Goal: Transaction & Acquisition: Purchase product/service

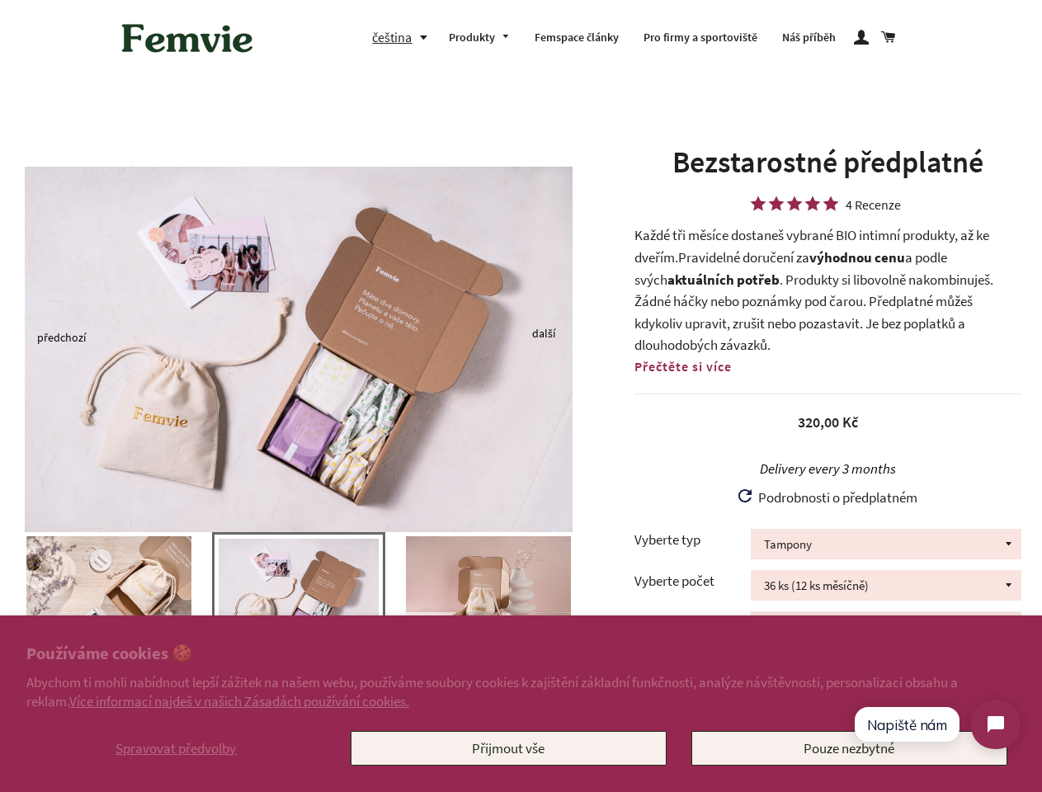
click at [521, 396] on img at bounding box center [299, 349] width 548 height 365
click at [176, 748] on span "Spravovat předvolby" at bounding box center [175, 748] width 120 height 18
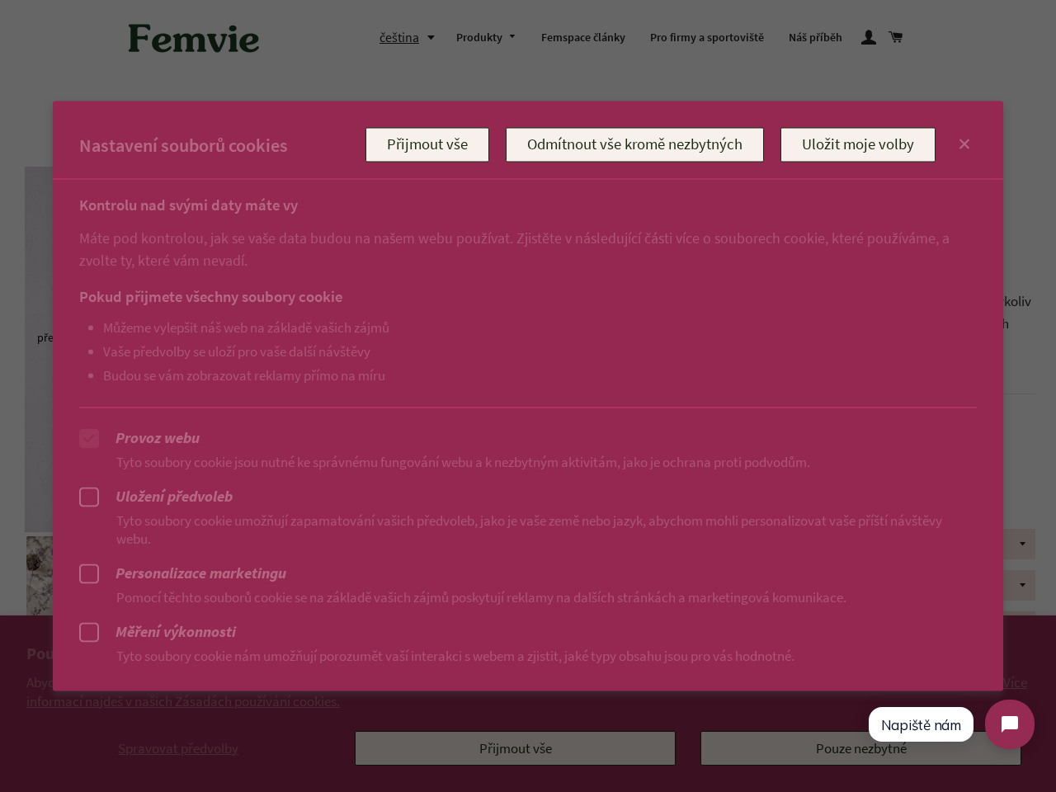
click at [508, 748] on div at bounding box center [528, 396] width 1056 height 792
click at [403, 37] on div at bounding box center [528, 396] width 1056 height 792
click at [299, 337] on ul "Můžeme vylepšit náš web na základě vašich zájmů Vaše předvolby se uloží pro vaš…" at bounding box center [511, 350] width 865 height 64
click at [299, 602] on p "Pomocí těchto souborů cookie se na základě vašich zájmů poskytují reklamy na da…" at bounding box center [528, 596] width 898 height 18
click at [0, 594] on div at bounding box center [528, 396] width 1056 height 792
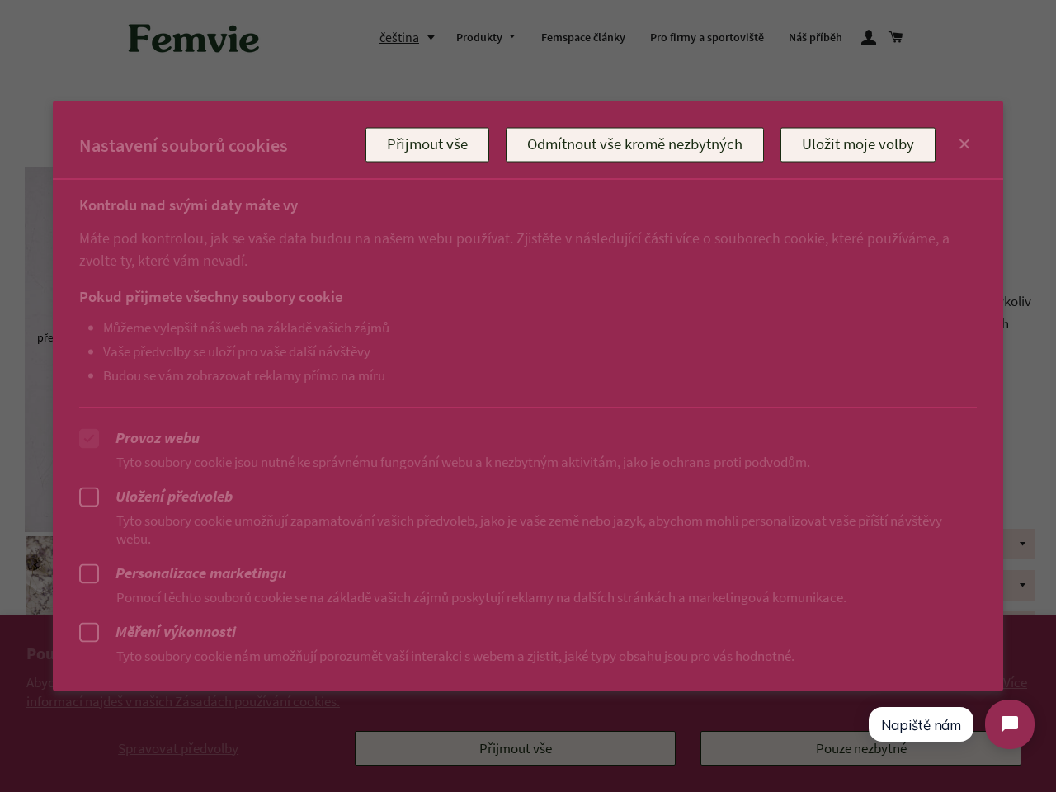
click at [0, 594] on div at bounding box center [528, 396] width 1056 height 792
click at [2, 594] on div at bounding box center [528, 396] width 1056 height 792
click at [109, 594] on p "Pomocí těchto souborů cookie se na základě vašich zájmů poskytují reklamy na da…" at bounding box center [528, 596] width 898 height 18
